Goal: Task Accomplishment & Management: Use online tool/utility

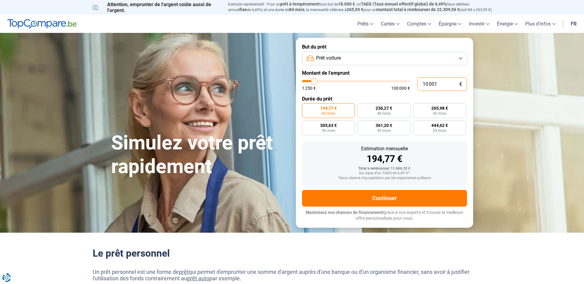
drag, startPoint x: 439, startPoint y: 83, endPoint x: 401, endPoint y: 78, distance: 37.6
click at [402, 78] on div "10 001 € 1 250 € 100 000 €" at bounding box center [384, 85] width 165 height 14
type input "1"
type input "1250"
type input "15"
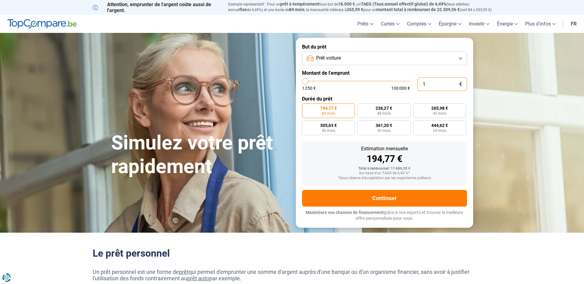
type input "1250"
type input "150"
type input "1250"
type input "1 500"
type input "1500"
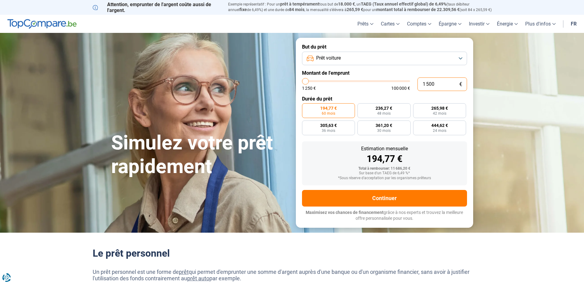
type input "15 000"
type input "15000"
type input "15 000"
click at [461, 56] on button "Prêt voiture" at bounding box center [384, 59] width 165 height 14
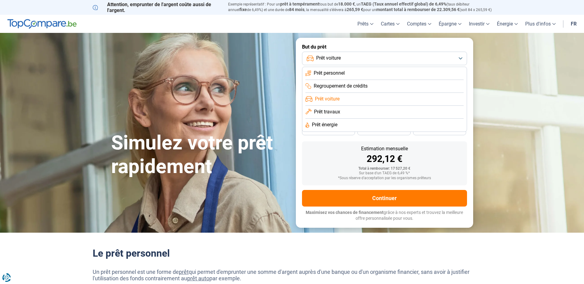
click at [357, 80] on li "Prêt personnel" at bounding box center [384, 86] width 158 height 13
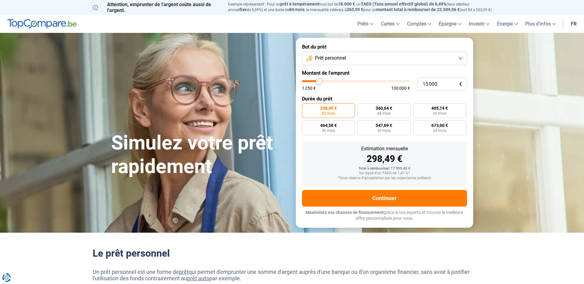
click at [411, 62] on button "Prêt personnel" at bounding box center [384, 59] width 165 height 14
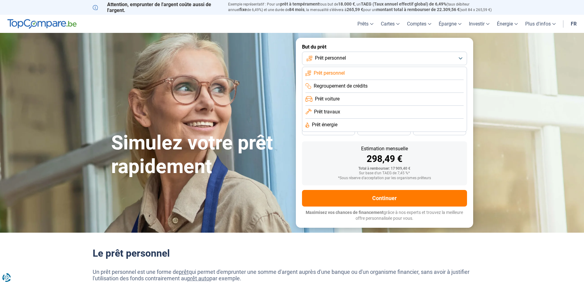
click at [345, 119] on li "Prêt travaux" at bounding box center [384, 125] width 158 height 13
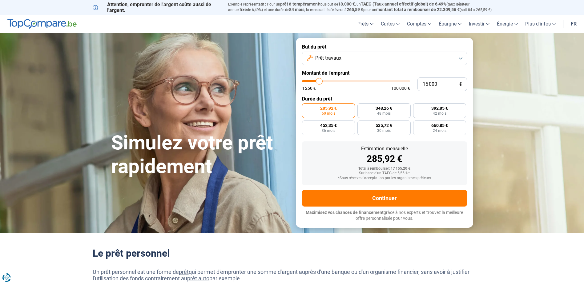
click at [408, 61] on button "Prêt travaux" at bounding box center [384, 59] width 165 height 14
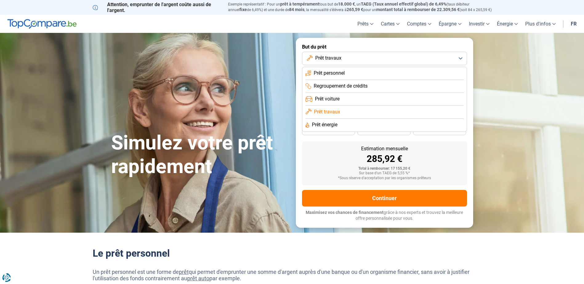
click at [347, 106] on li "Prêt voiture" at bounding box center [384, 112] width 158 height 13
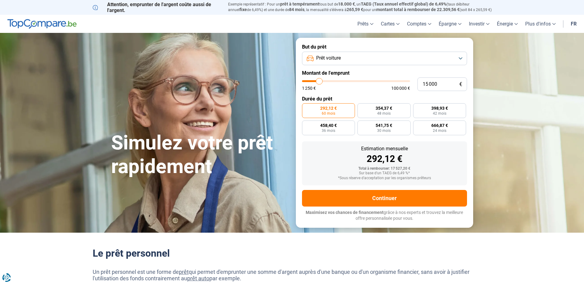
click at [360, 61] on button "Prêt voiture" at bounding box center [384, 59] width 165 height 14
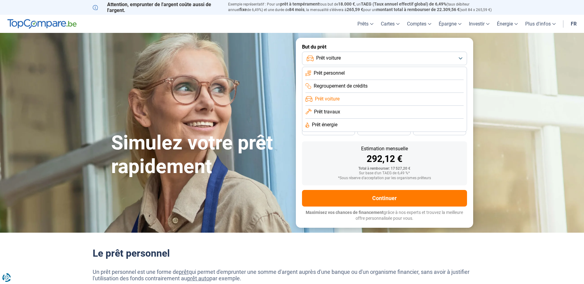
click at [317, 154] on div "292,12 €" at bounding box center [384, 158] width 155 height 9
